Goal: Task Accomplishment & Management: Use online tool/utility

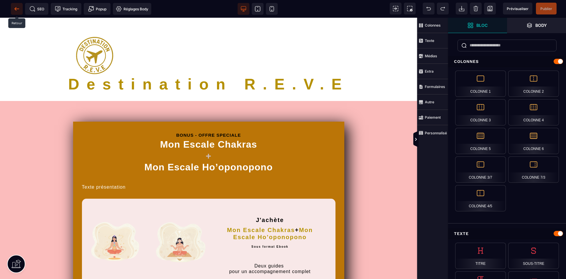
click at [18, 7] on icon at bounding box center [17, 9] width 6 height 6
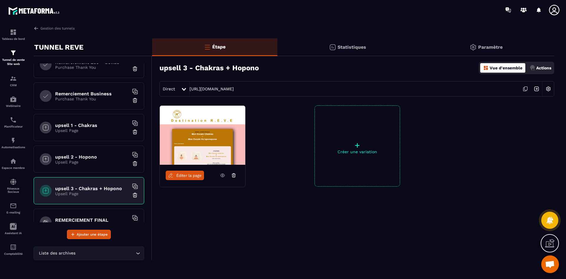
scroll to position [207, 0]
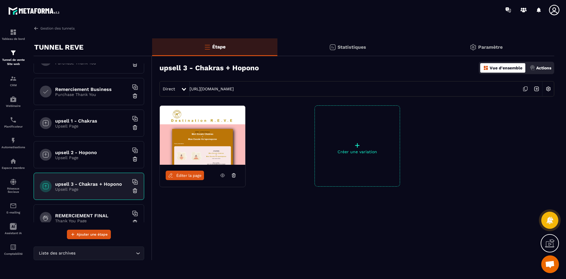
click at [89, 150] on h6 "upsell 2 - Hopono" at bounding box center [92, 153] width 74 height 6
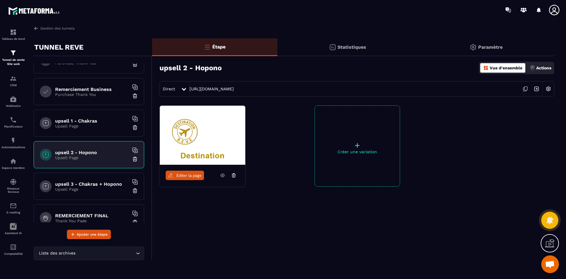
click at [195, 178] on link "Éditer la page" at bounding box center [185, 175] width 38 height 9
